Goal: Transaction & Acquisition: Download file/media

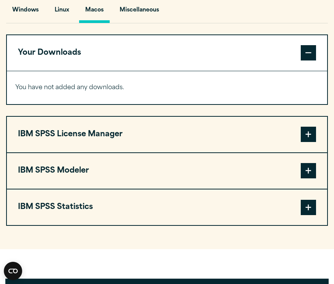
scroll to position [634, 0]
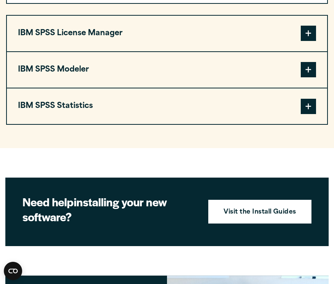
click at [101, 109] on button "IBM SPSS Statistics" at bounding box center [167, 106] width 320 height 36
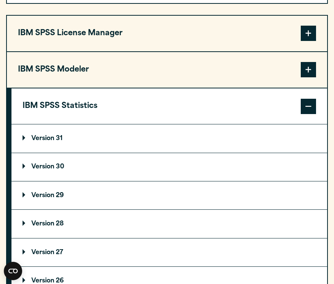
click at [47, 147] on summary "Version 31" at bounding box center [169, 138] width 316 height 28
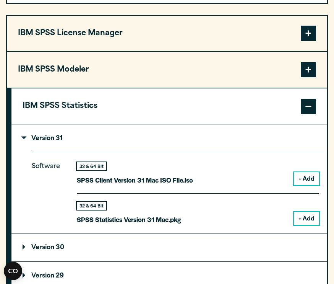
click at [302, 221] on button "+ Add" at bounding box center [306, 218] width 25 height 13
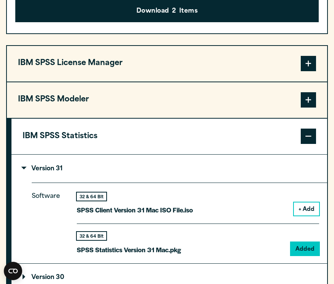
scroll to position [665, 0]
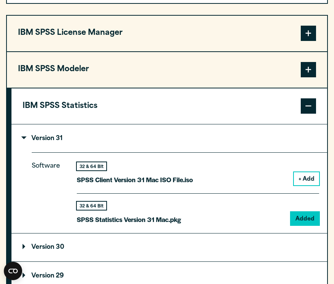
click at [57, 68] on button "IBM SPSS Modeler" at bounding box center [167, 70] width 320 height 36
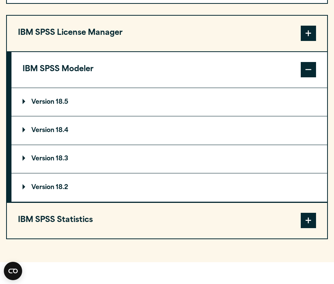
click at [49, 103] on p "Version 18.5" at bounding box center [46, 102] width 46 height 6
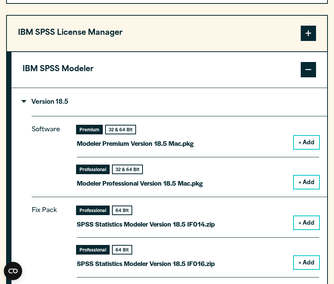
click at [49, 103] on p "Version 18.5" at bounding box center [46, 102] width 46 height 6
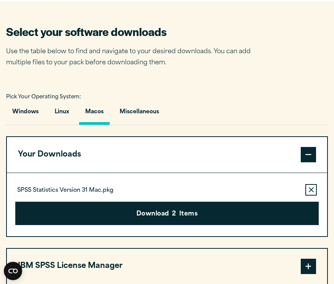
scroll to position [478, 0]
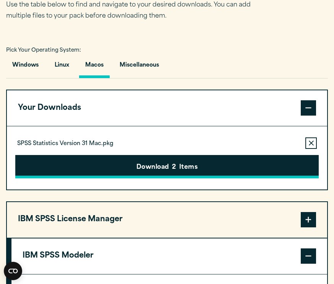
click at [156, 173] on button "Download 2 Items" at bounding box center [167, 167] width 304 height 24
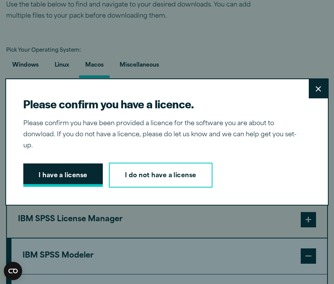
click at [85, 165] on button "I have a license" at bounding box center [62, 175] width 79 height 24
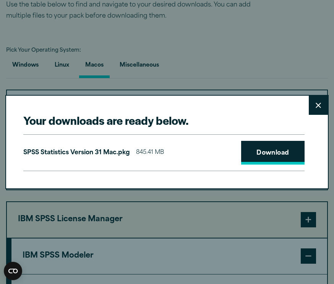
click at [271, 149] on link "Download" at bounding box center [272, 153] width 63 height 24
